Goal: Task Accomplishment & Management: Use online tool/utility

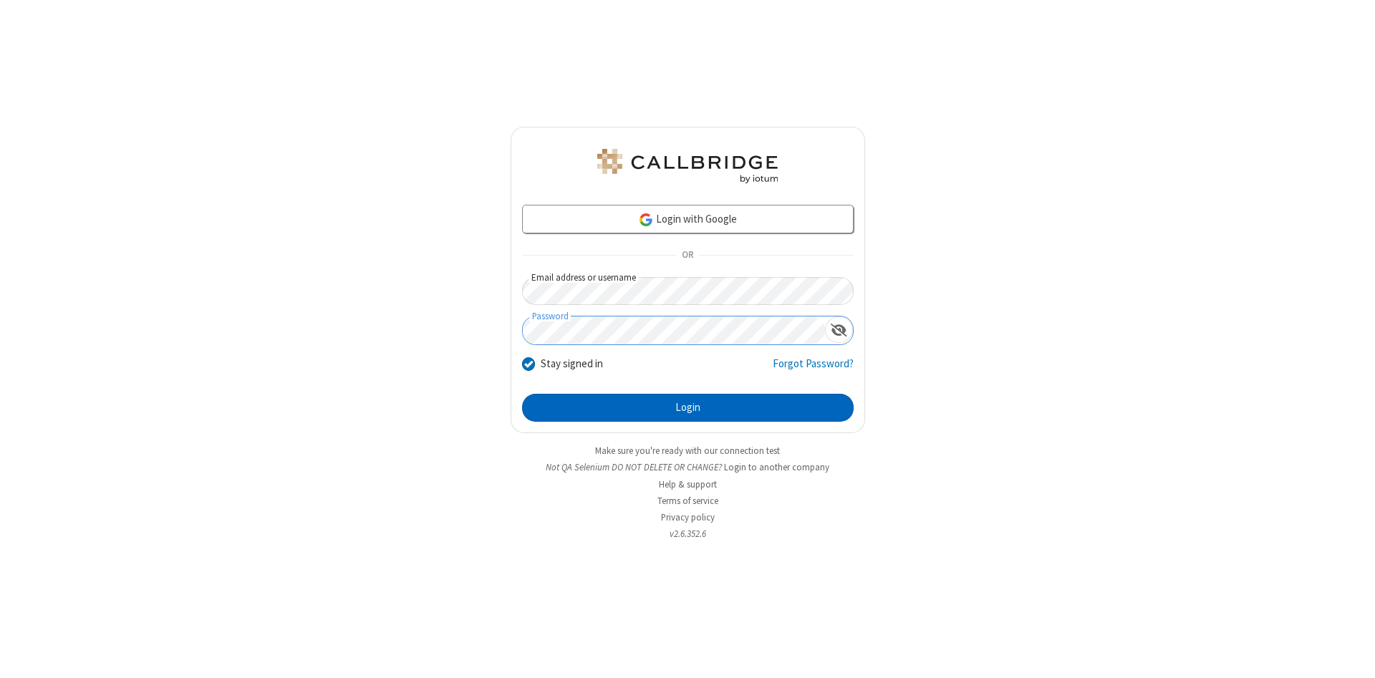
click at [688, 408] on button "Login" at bounding box center [688, 408] width 332 height 29
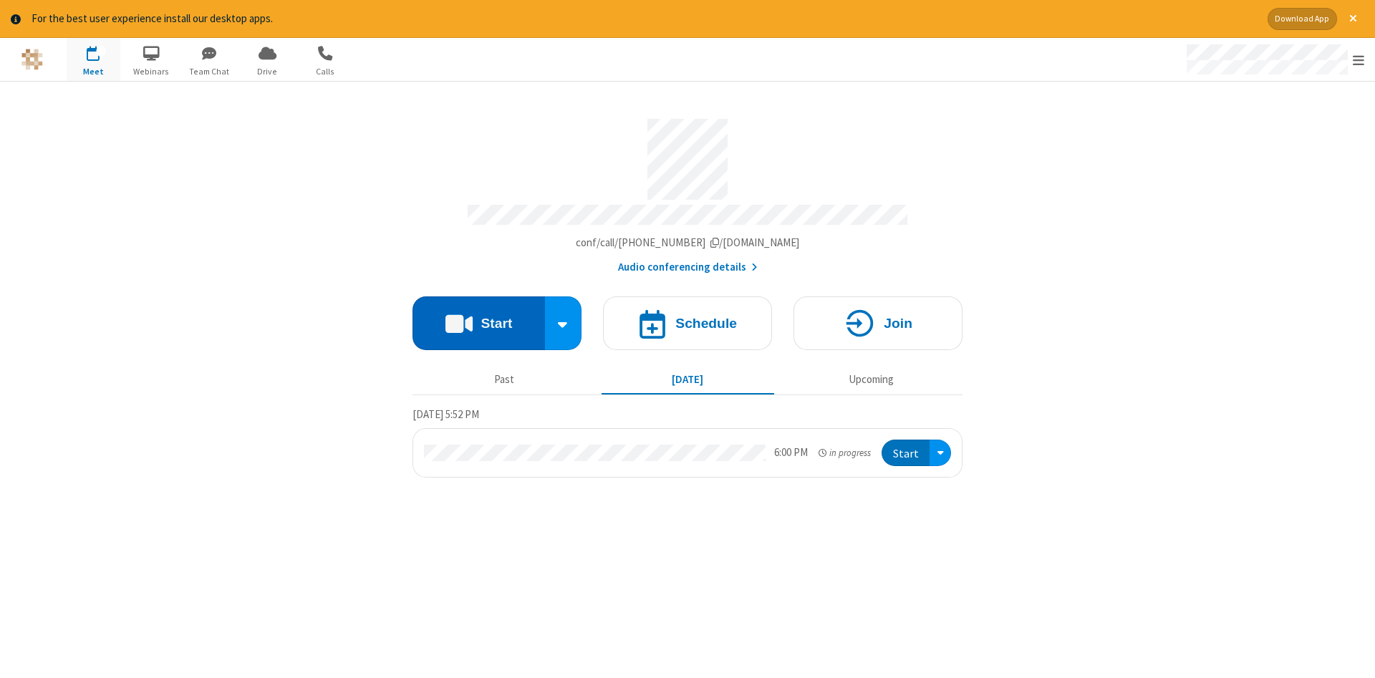
click at [478, 318] on button "Start" at bounding box center [479, 324] width 133 height 54
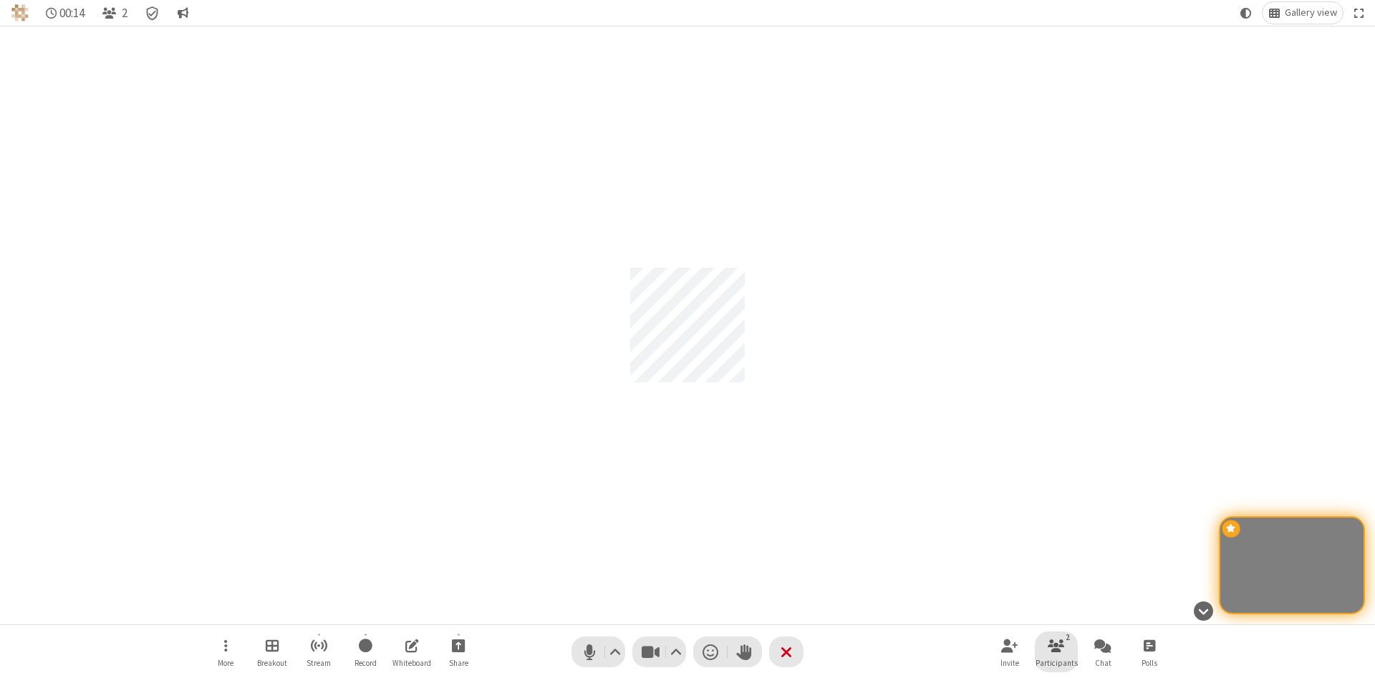
click at [1056, 663] on span "Participants" at bounding box center [1057, 663] width 42 height 9
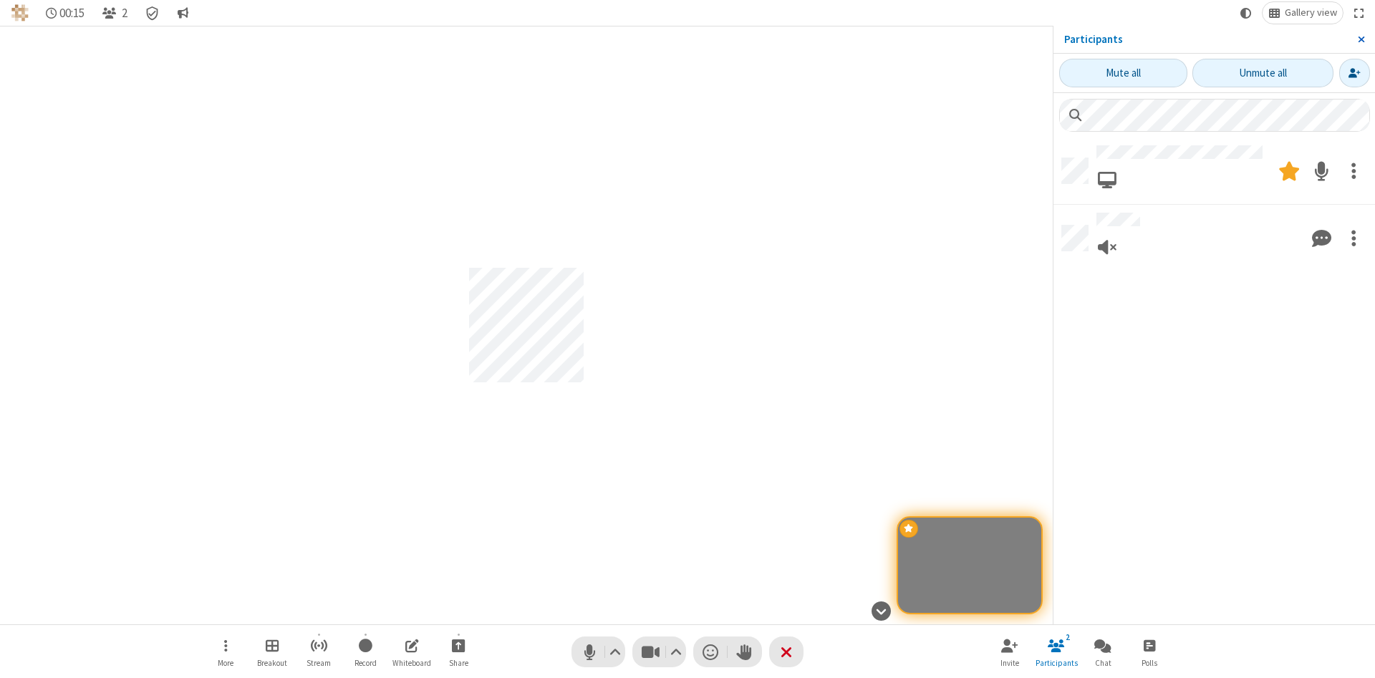
click at [1361, 39] on span "Close sidebar" at bounding box center [1361, 39] width 7 height 11
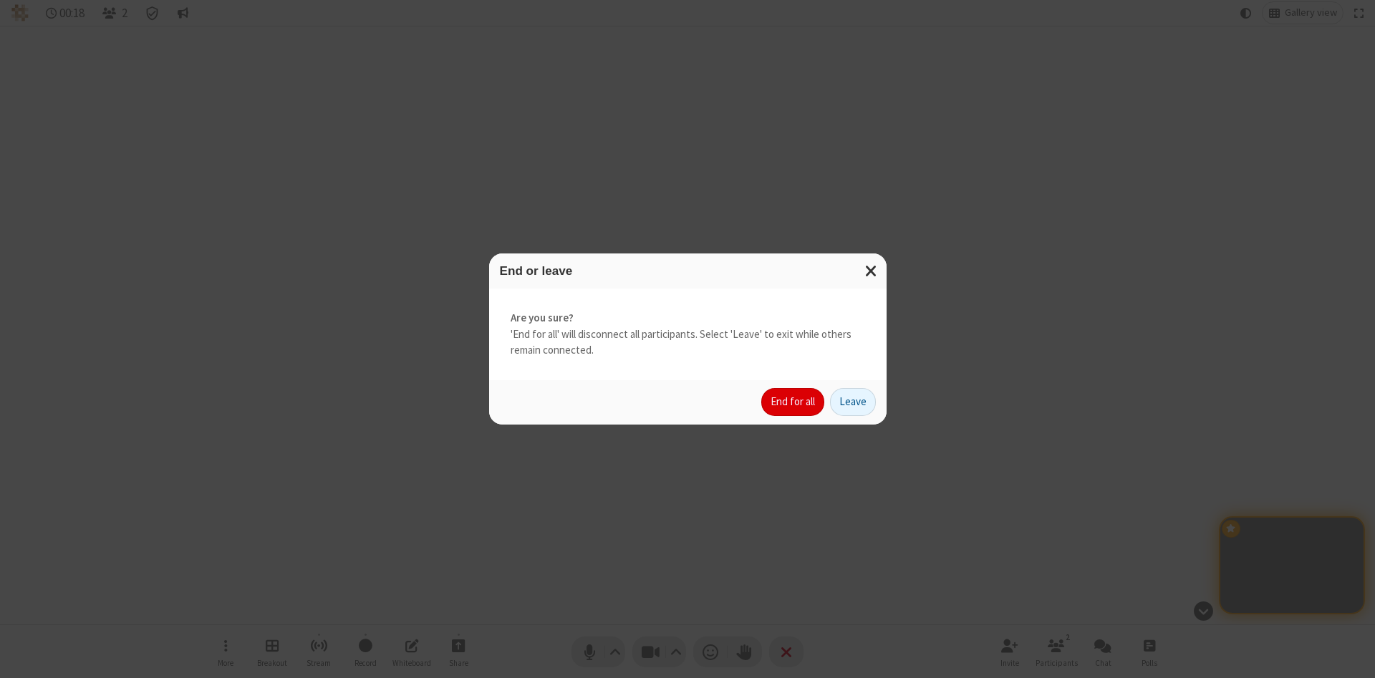
click at [794, 402] on button "End for all" at bounding box center [792, 402] width 63 height 29
